Goal: Find specific page/section: Find specific page/section

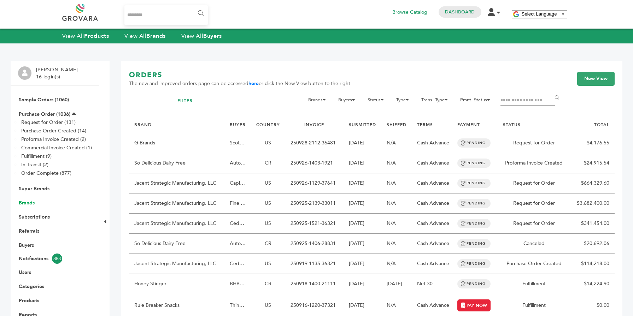
click at [24, 202] on link "Brands" at bounding box center [27, 203] width 16 height 7
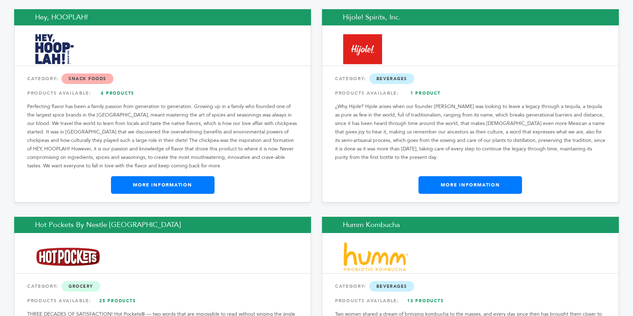
scroll to position [4958, 0]
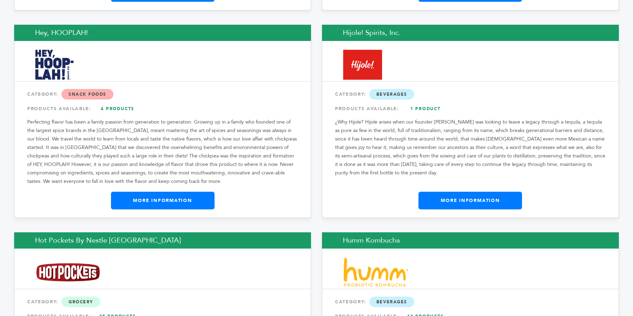
click at [191, 192] on link "More Information" at bounding box center [162, 201] width 103 height 18
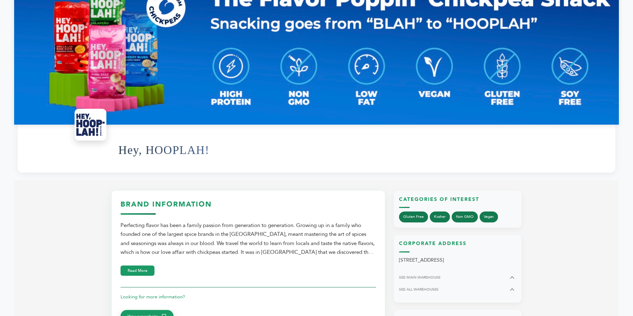
scroll to position [99, 0]
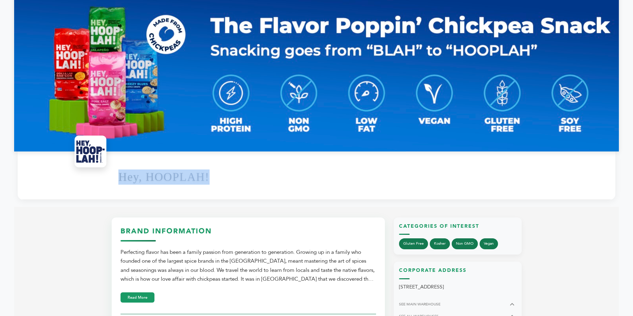
drag, startPoint x: 115, startPoint y: 178, endPoint x: 231, endPoint y: 179, distance: 115.8
click at [231, 179] on div "Hey, HOOPLAH!" at bounding box center [316, 176] width 597 height 48
copy h1 "Hey, HOOPLAH!"
click at [192, 154] on div "Hey, HOOPLAH!" at bounding box center [316, 176] width 597 height 48
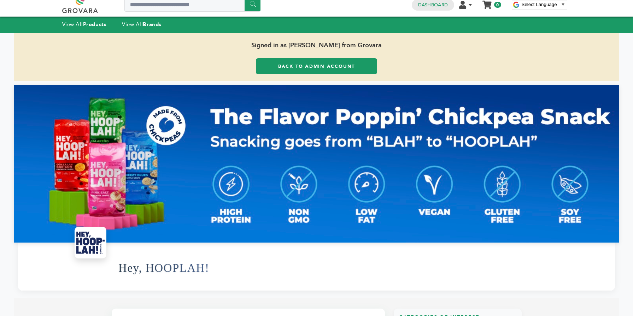
scroll to position [0, 0]
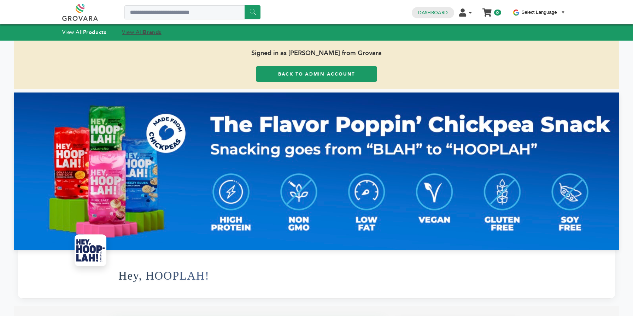
click at [152, 32] on strong "Brands" at bounding box center [152, 32] width 18 height 7
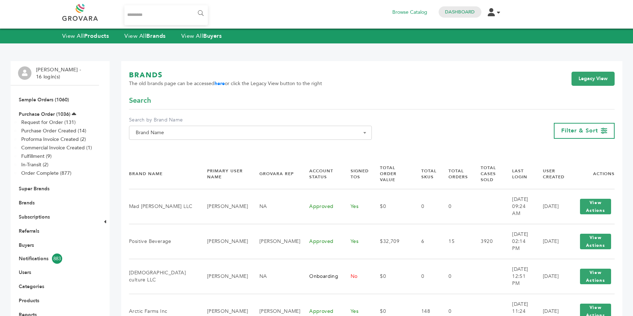
click at [160, 129] on span "Brand Name" at bounding box center [250, 133] width 235 height 10
click at [157, 142] on input "Search" at bounding box center [250, 145] width 239 height 9
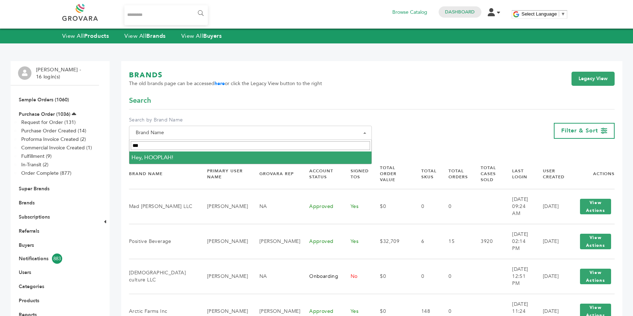
type input "***"
select select "**********"
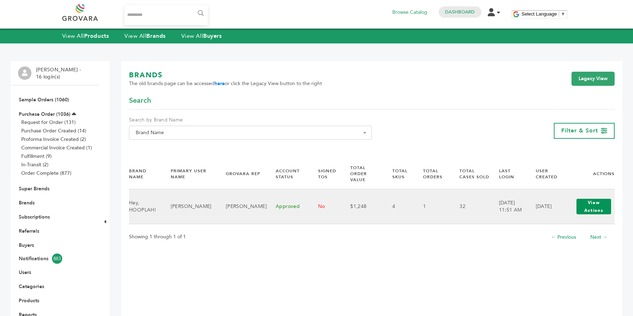
click at [584, 203] on button "View Actions" at bounding box center [593, 207] width 35 height 16
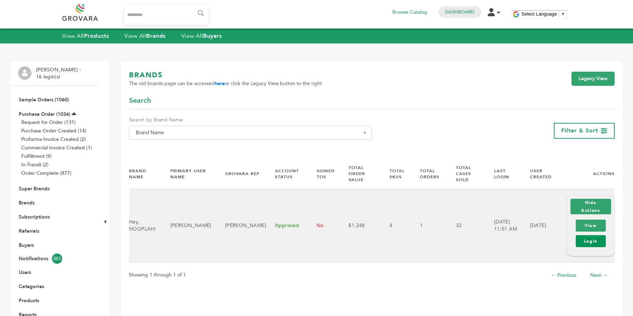
click at [590, 240] on link "Login" at bounding box center [590, 241] width 30 height 12
